Goal: Find specific page/section: Locate a particular part of the current website

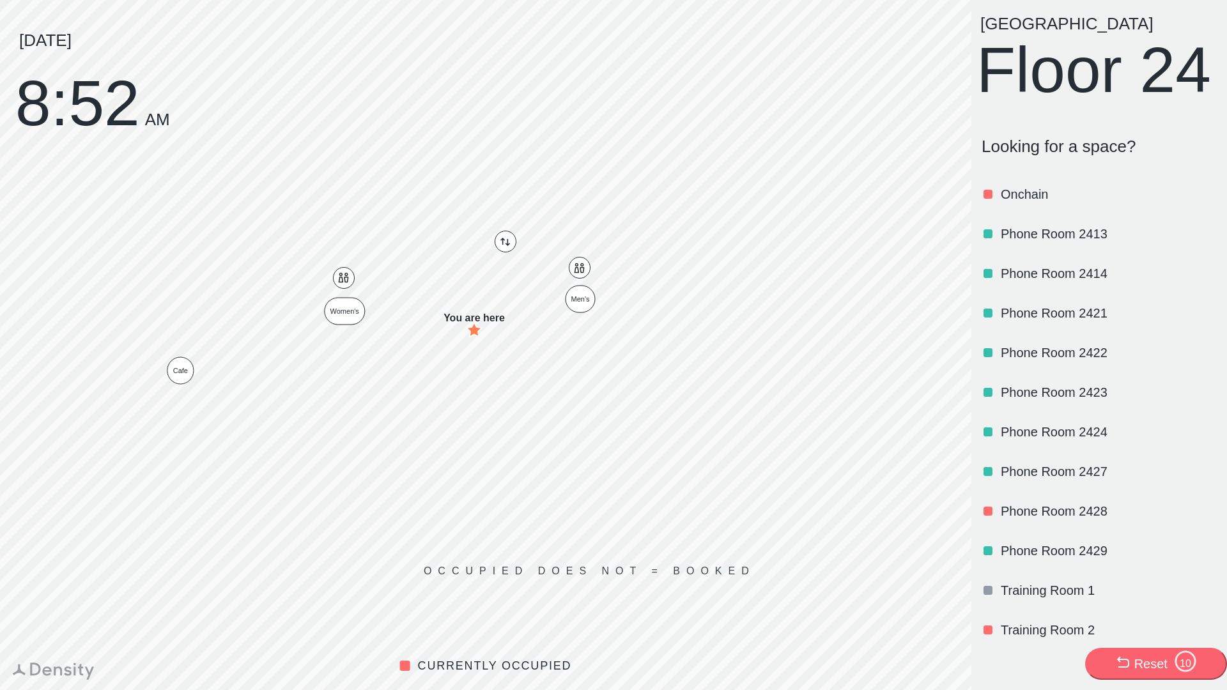
scroll to position [887, 0]
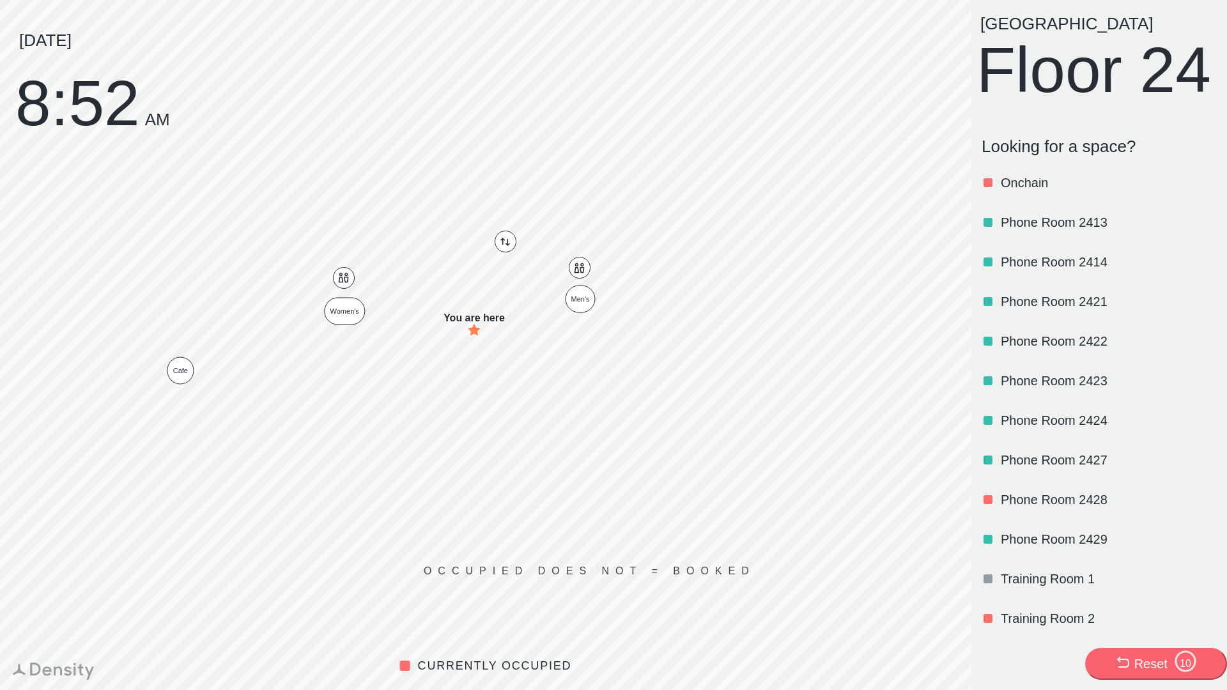
click at [1176, 650] on icon at bounding box center [1185, 661] width 23 height 23
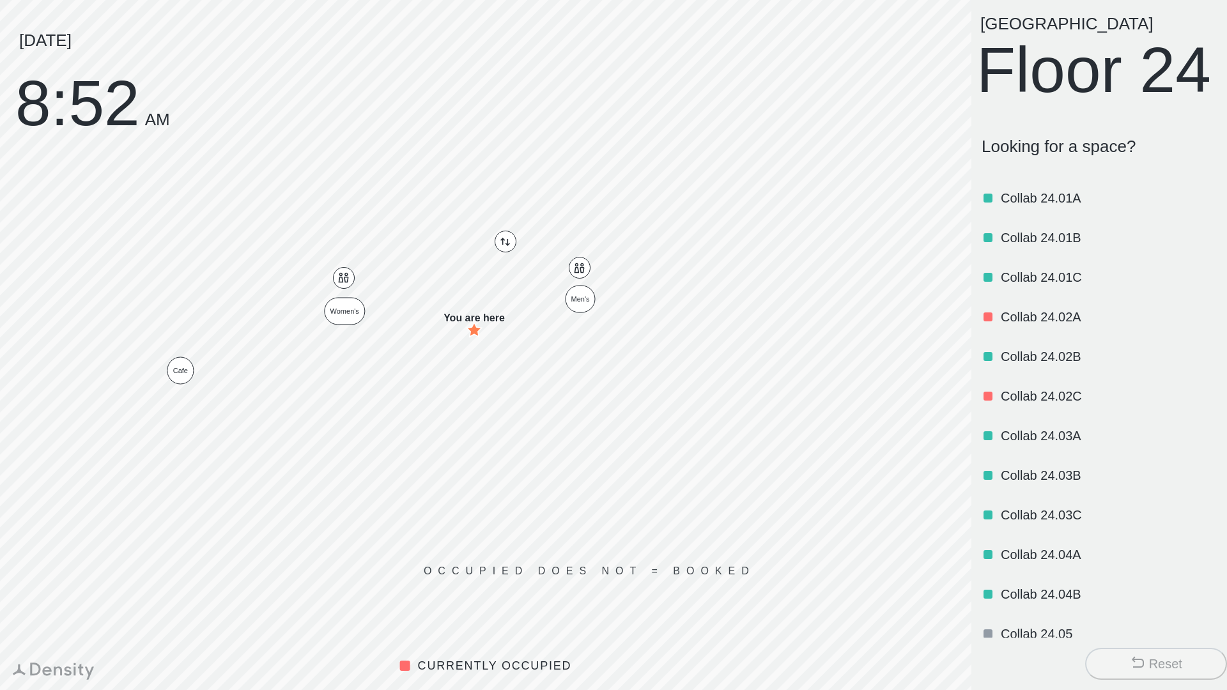
click at [1182, 667] on div "Reset" at bounding box center [1165, 664] width 33 height 18
click at [1031, 220] on div "Collab 24.01A" at bounding box center [1107, 197] width 213 height 43
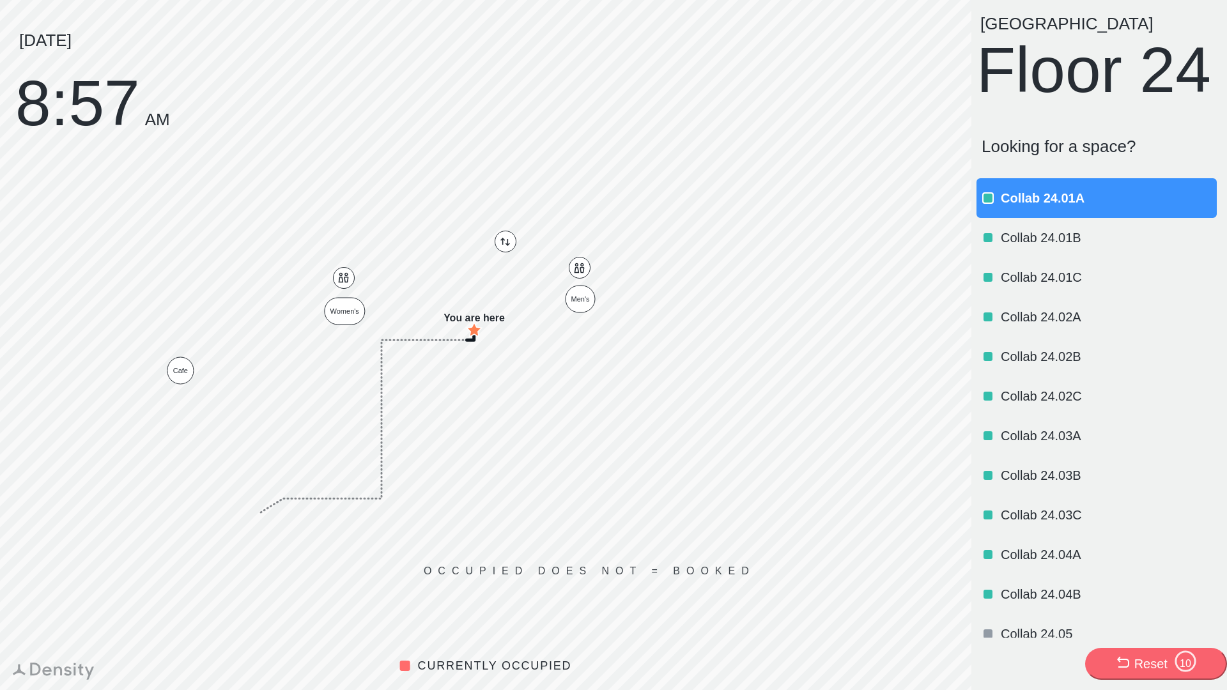
click at [1025, 207] on p "Collab 24.01A" at bounding box center [1107, 198] width 213 height 18
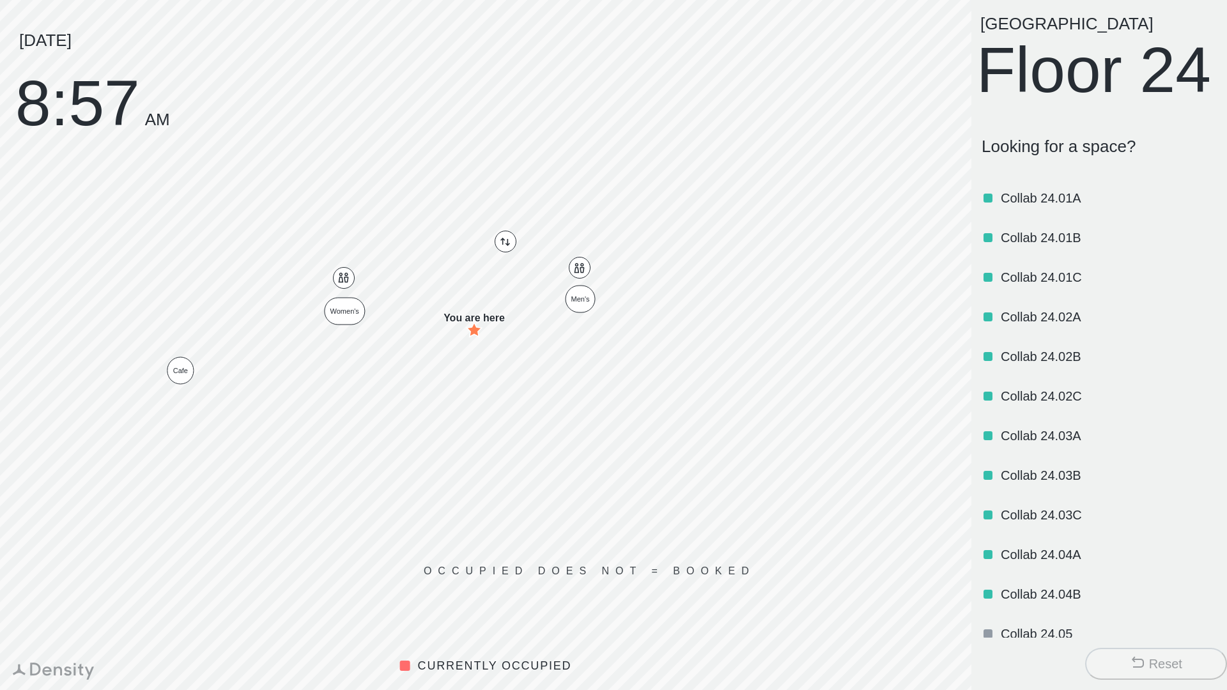
click at [1053, 207] on p "Collab 24.01A" at bounding box center [1107, 198] width 213 height 18
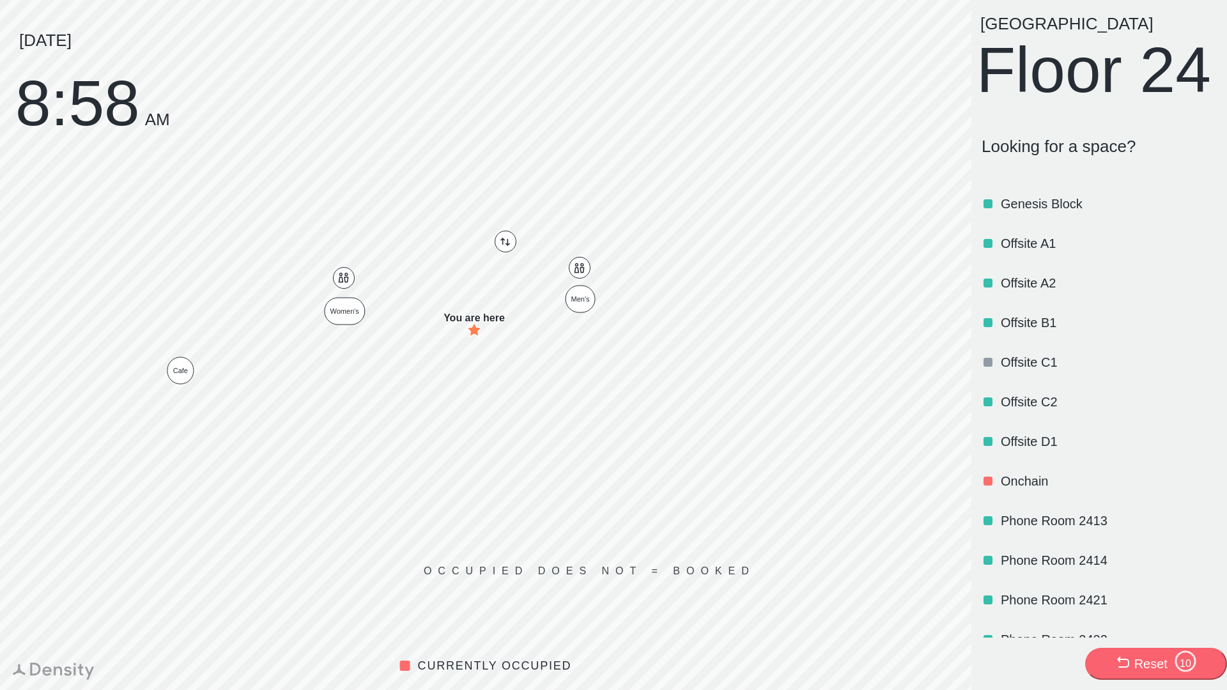
scroll to position [585, 0]
click at [1011, 466] on div "Offsite D1" at bounding box center [1107, 444] width 213 height 43
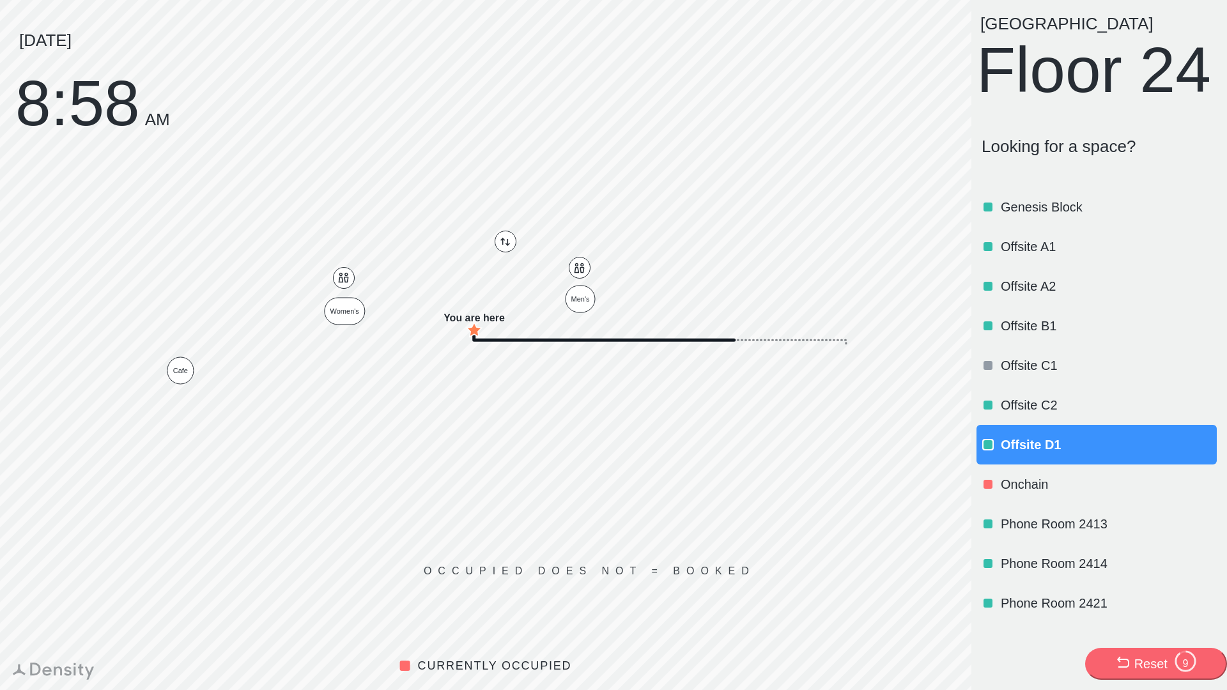
click at [1009, 466] on div "Offsite D1" at bounding box center [1107, 444] width 213 height 43
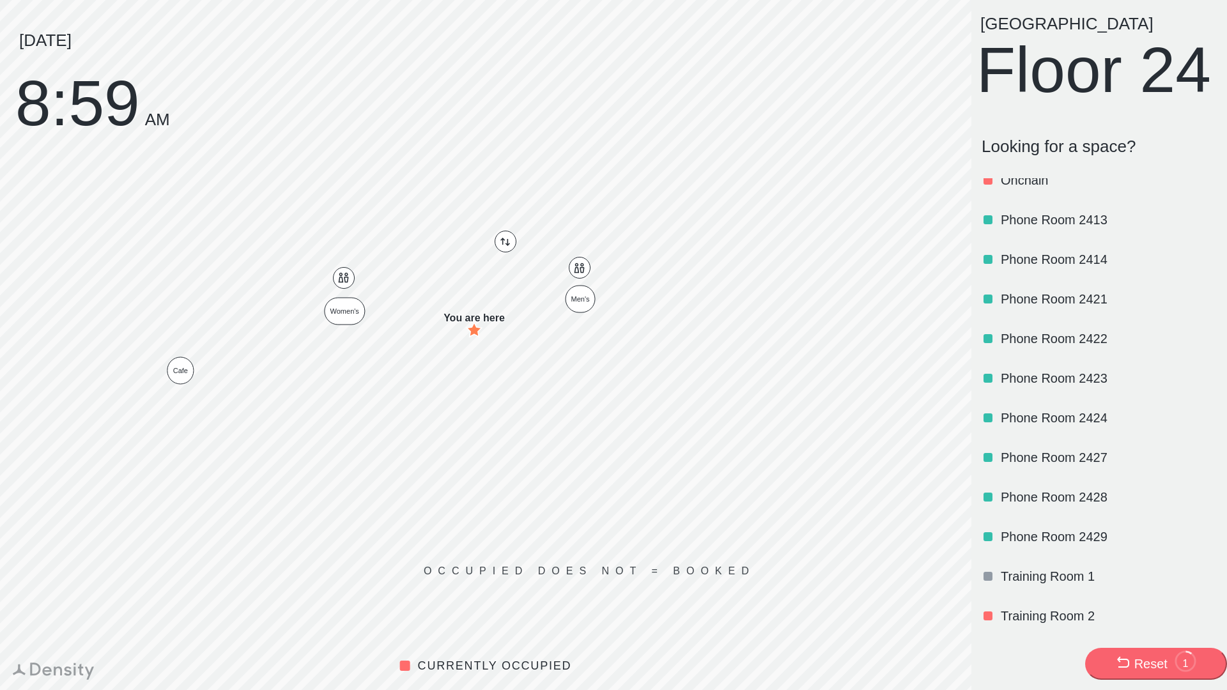
scroll to position [0, 0]
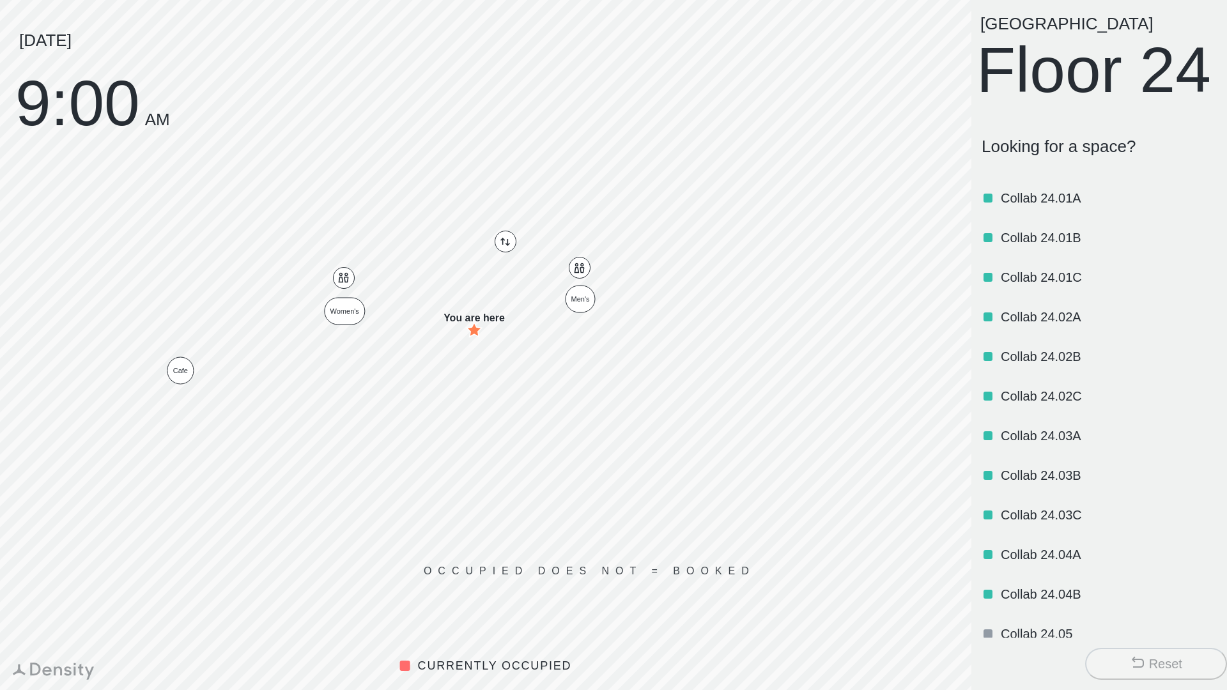
click at [1008, 207] on p "Collab 24.01A" at bounding box center [1107, 198] width 213 height 18
click at [1020, 207] on p "Collab 24.01A" at bounding box center [1107, 198] width 213 height 18
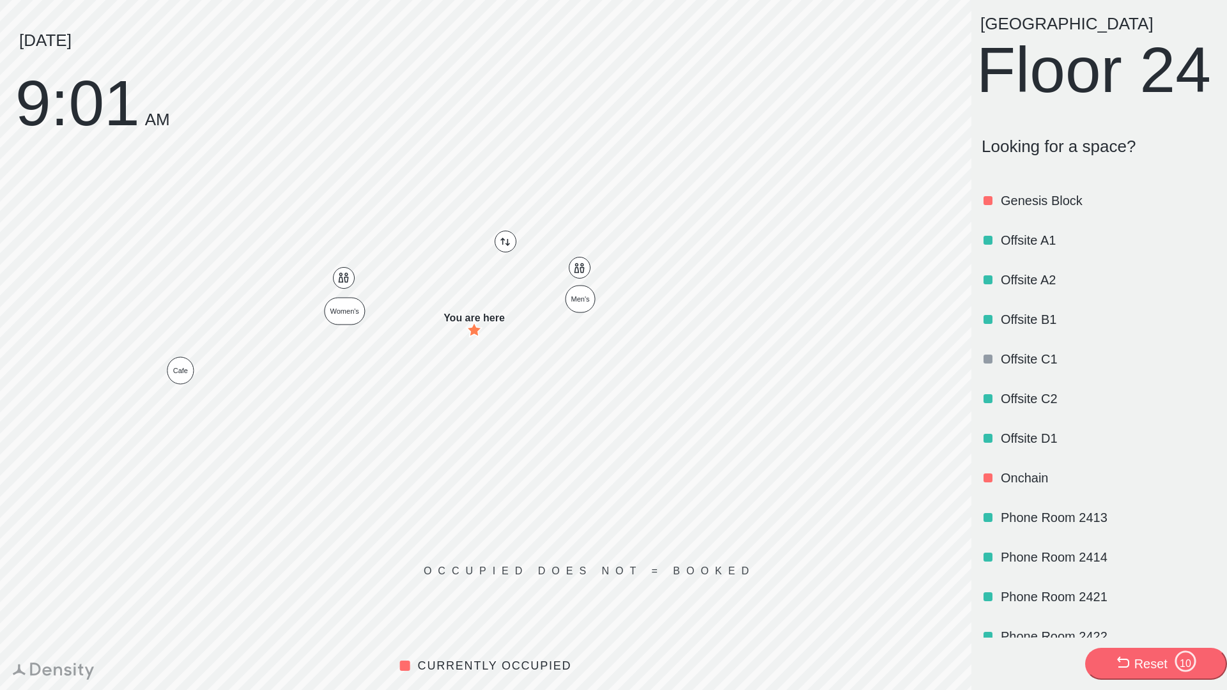
scroll to position [592, 0]
click at [1056, 407] on p "Offsite C2" at bounding box center [1107, 398] width 213 height 18
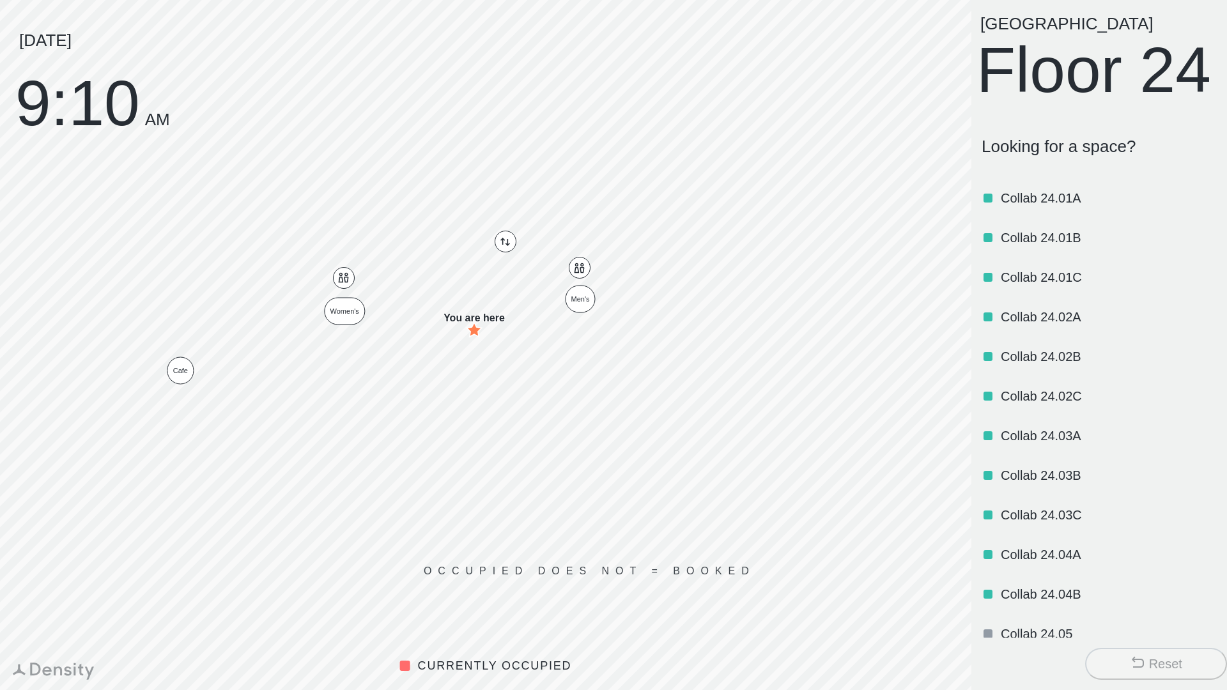
click at [1059, 405] on p "Collab 24.02C" at bounding box center [1107, 396] width 213 height 18
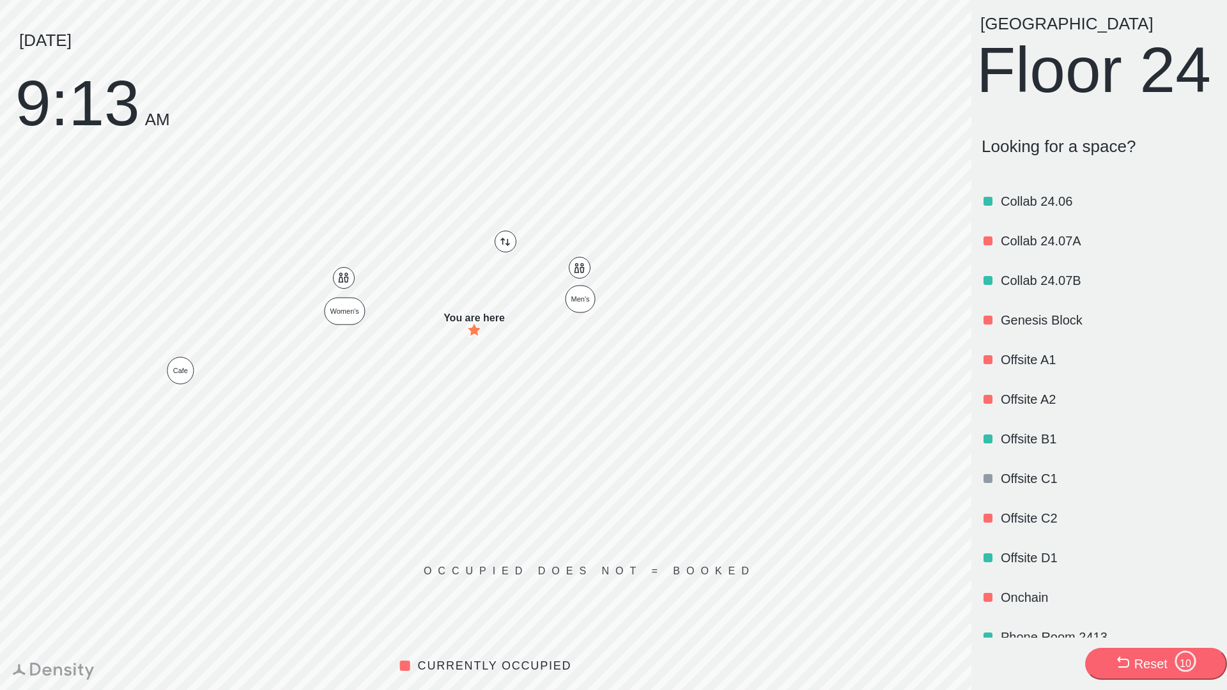
scroll to position [474, 0]
click at [1063, 406] on p "Offsite A2" at bounding box center [1107, 397] width 213 height 18
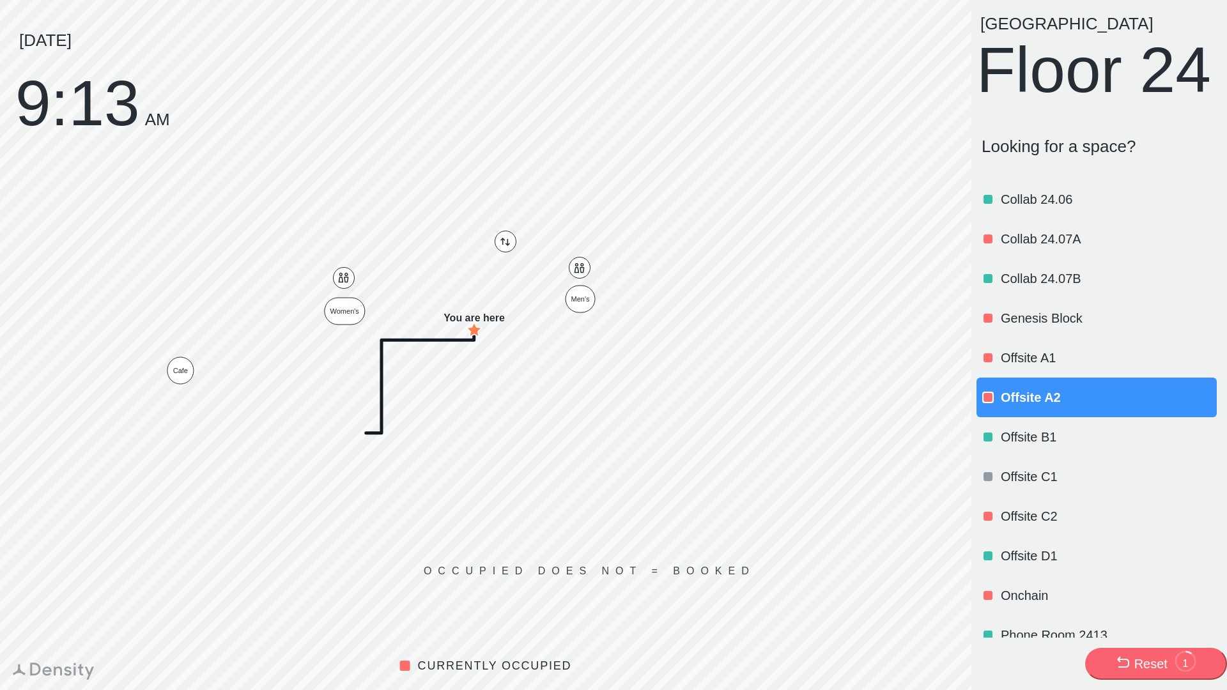
scroll to position [0, 0]
